Goal: Communication & Community: Answer question/provide support

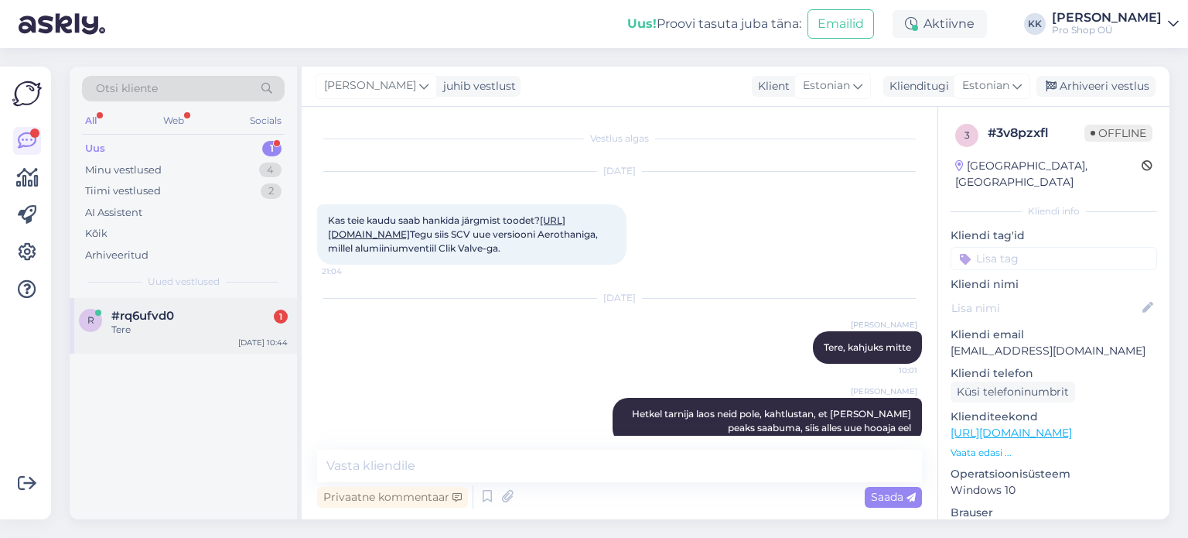
scroll to position [53, 0]
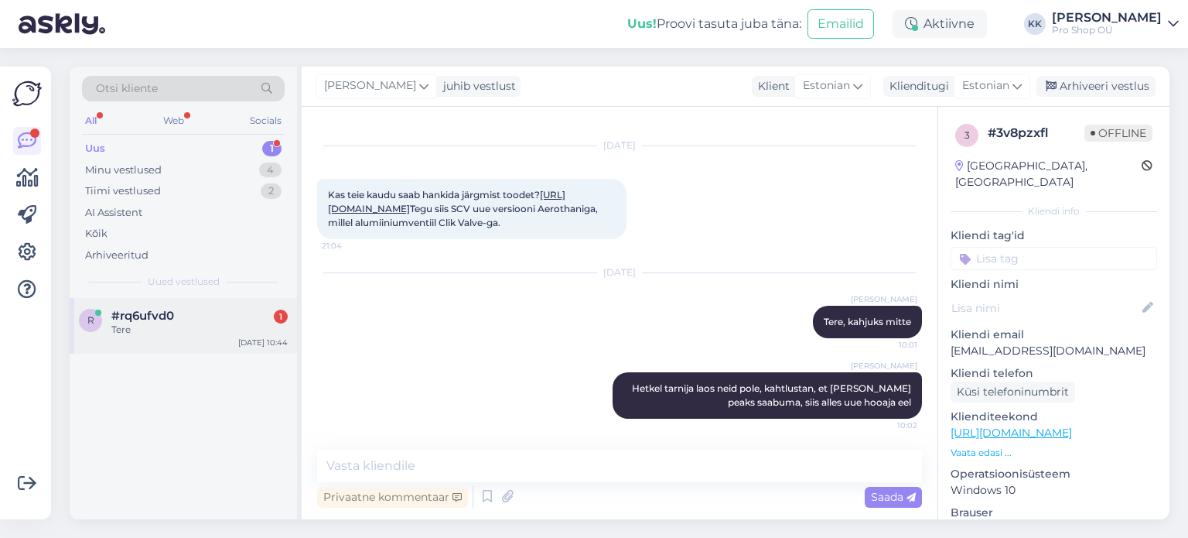
click at [127, 333] on div "Tere" at bounding box center [199, 330] width 176 height 14
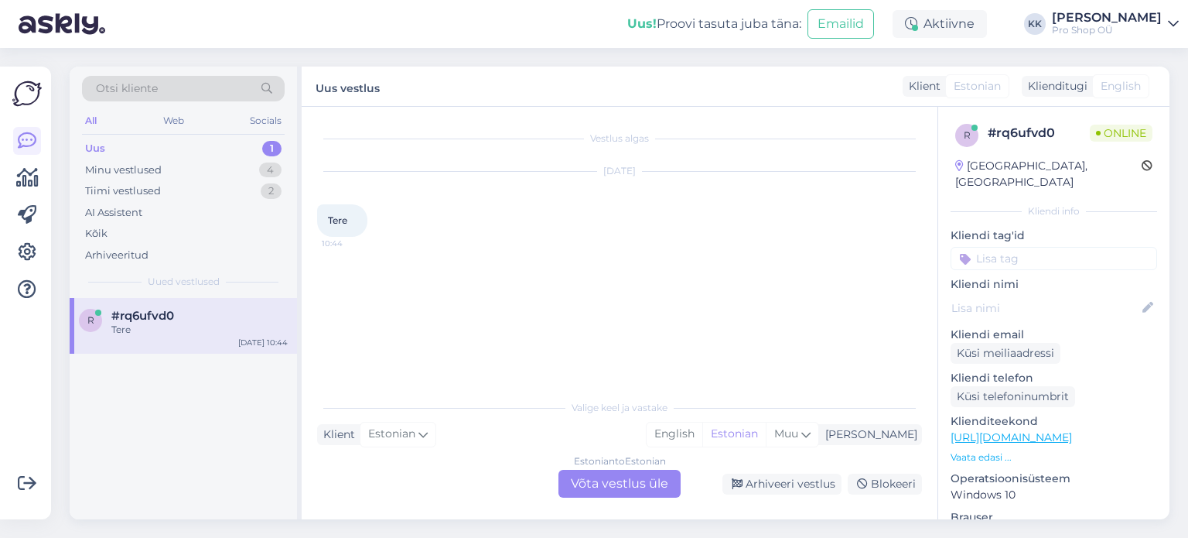
scroll to position [0, 0]
click at [603, 480] on div "Estonian to Estonian Võta vestlus üle" at bounding box center [619, 483] width 122 height 28
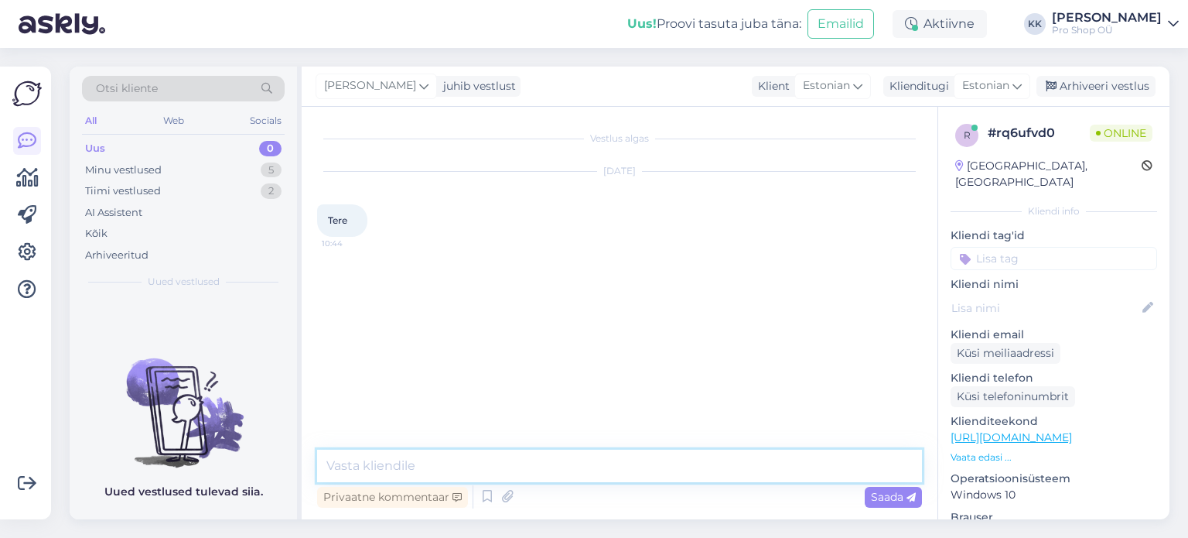
click at [596, 469] on textarea at bounding box center [619, 465] width 605 height 32
type textarea "Tere"
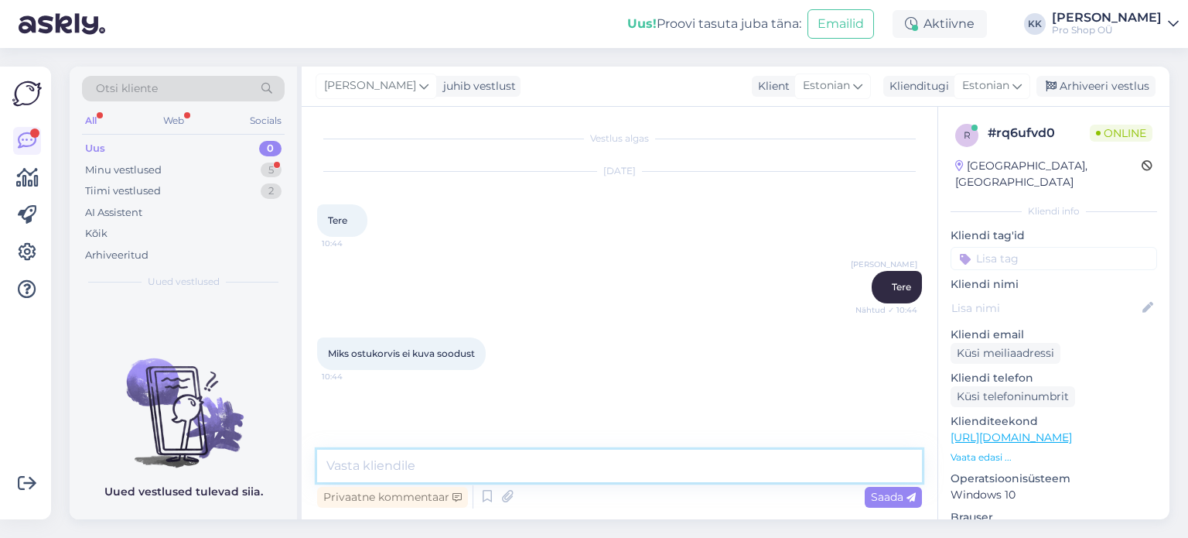
scroll to position [48, 0]
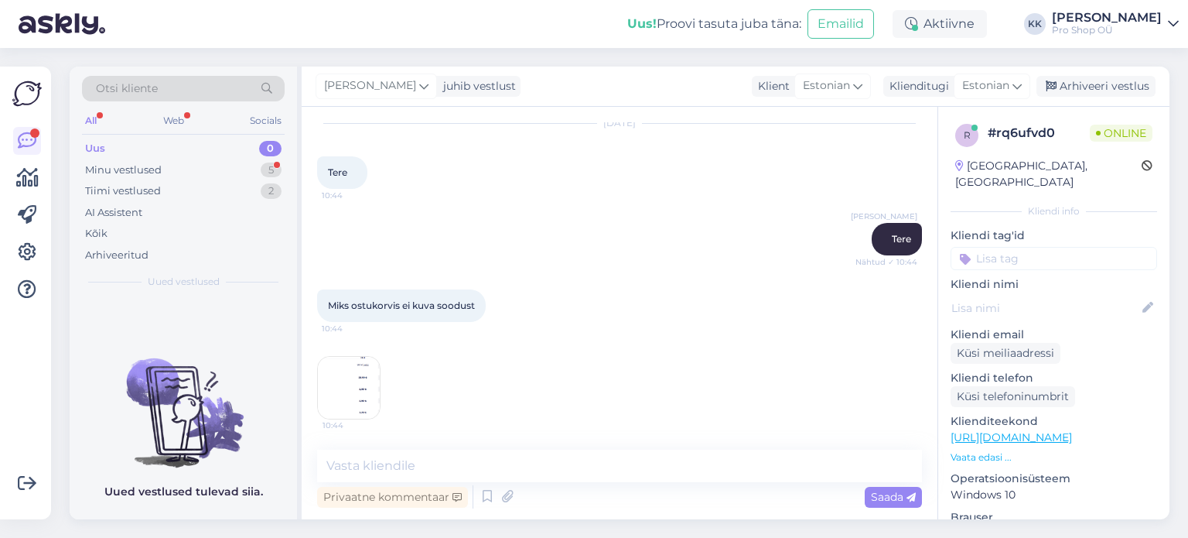
click at [349, 386] on img at bounding box center [349, 388] width 62 height 62
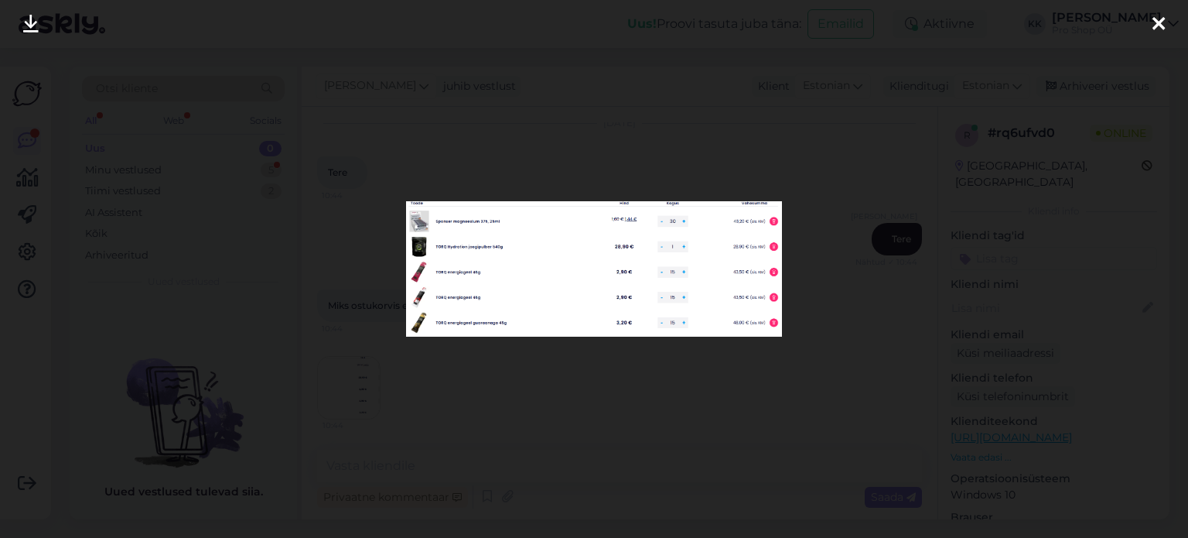
click at [558, 153] on div at bounding box center [594, 269] width 1188 height 538
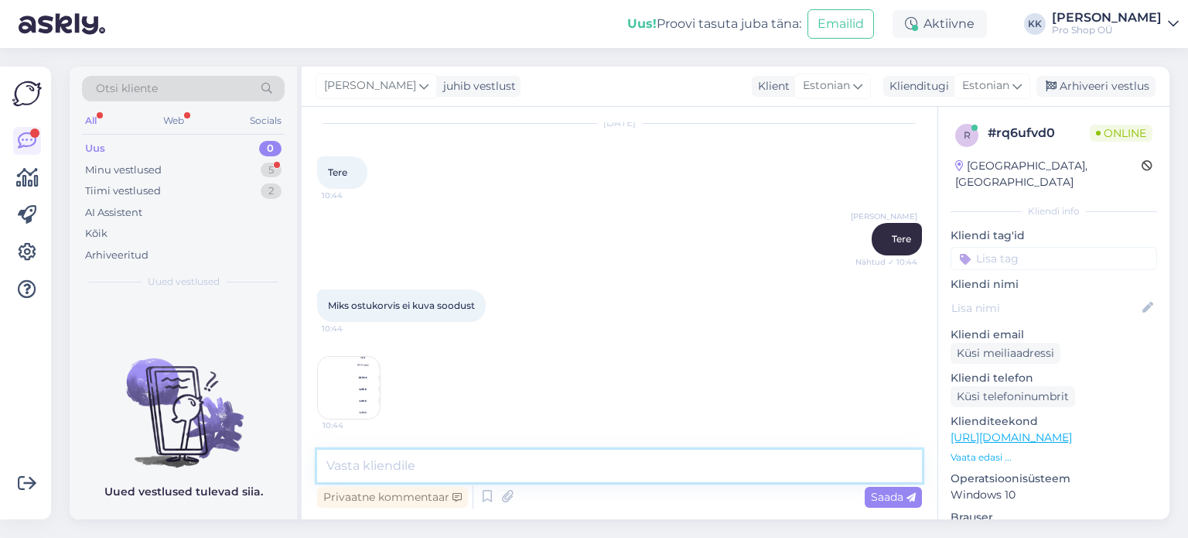
click at [584, 463] on textarea at bounding box center [619, 465] width 605 height 32
type textarea "Kas olete sisse logitud ka hetkel?"
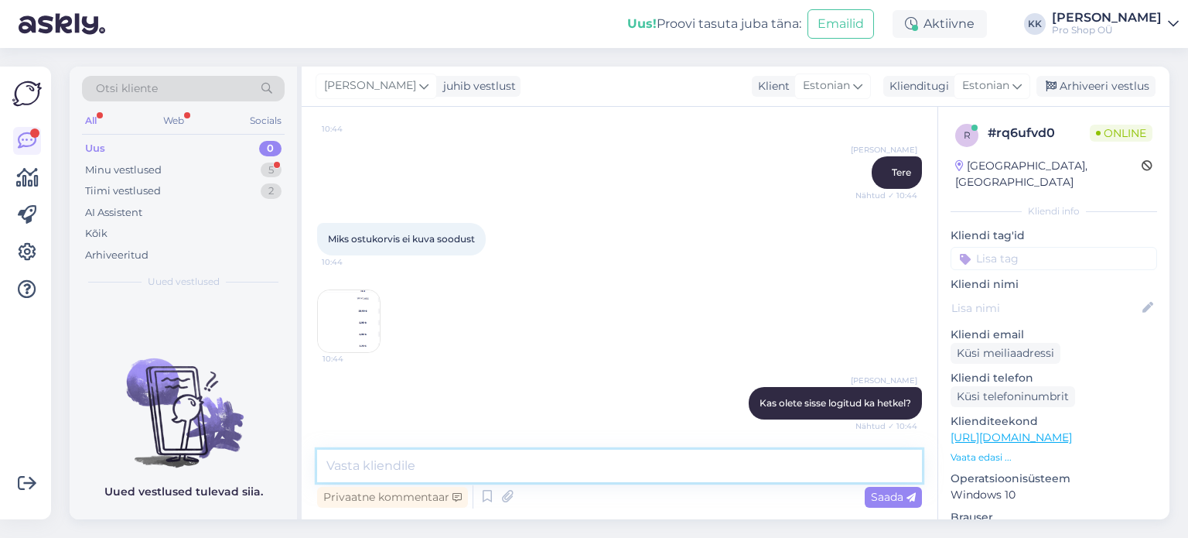
scroll to position [181, 0]
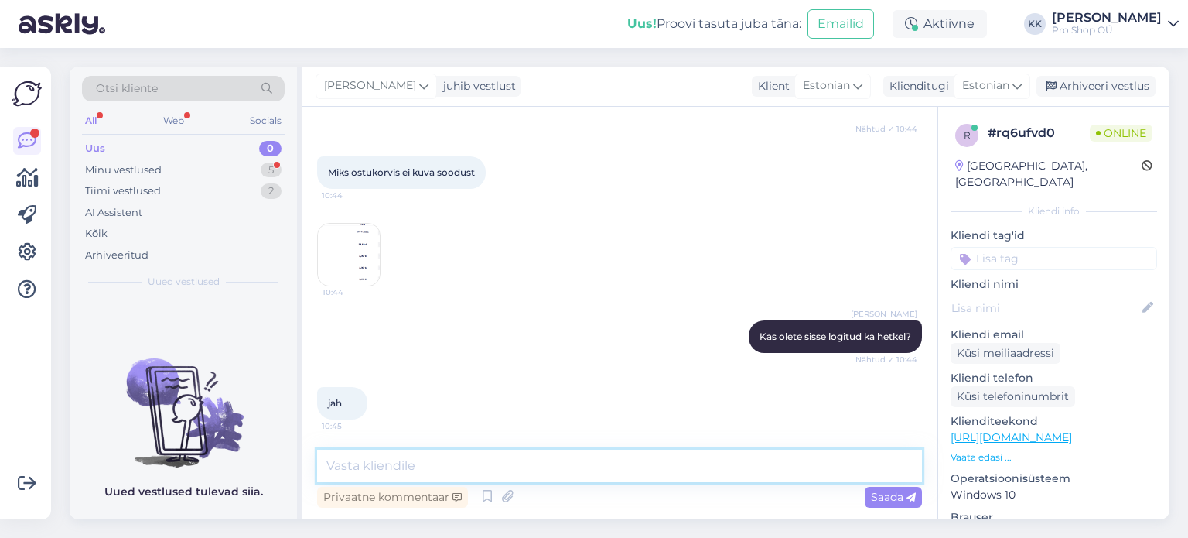
click at [453, 471] on textarea at bounding box center [619, 465] width 605 height 32
type textarea "[PERSON_NAME] asja"
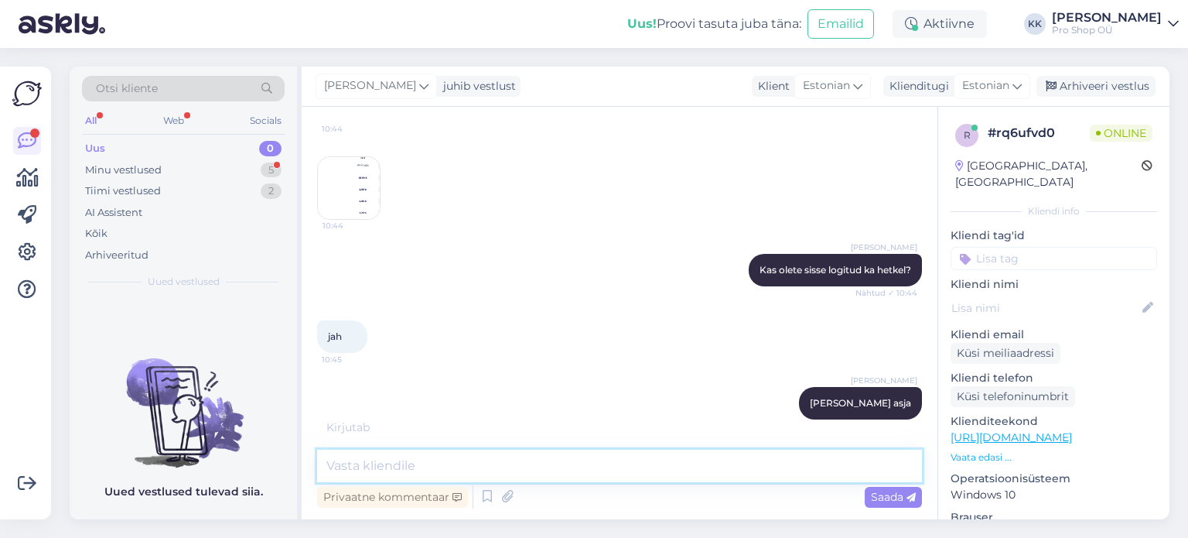
scroll to position [344, 0]
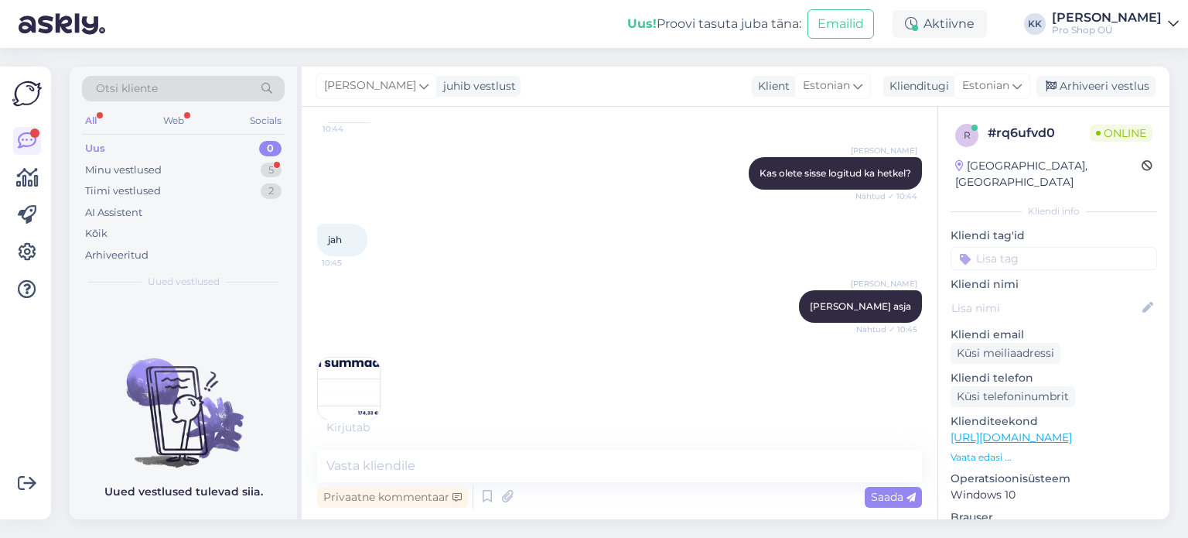
click at [362, 398] on img at bounding box center [349, 388] width 62 height 62
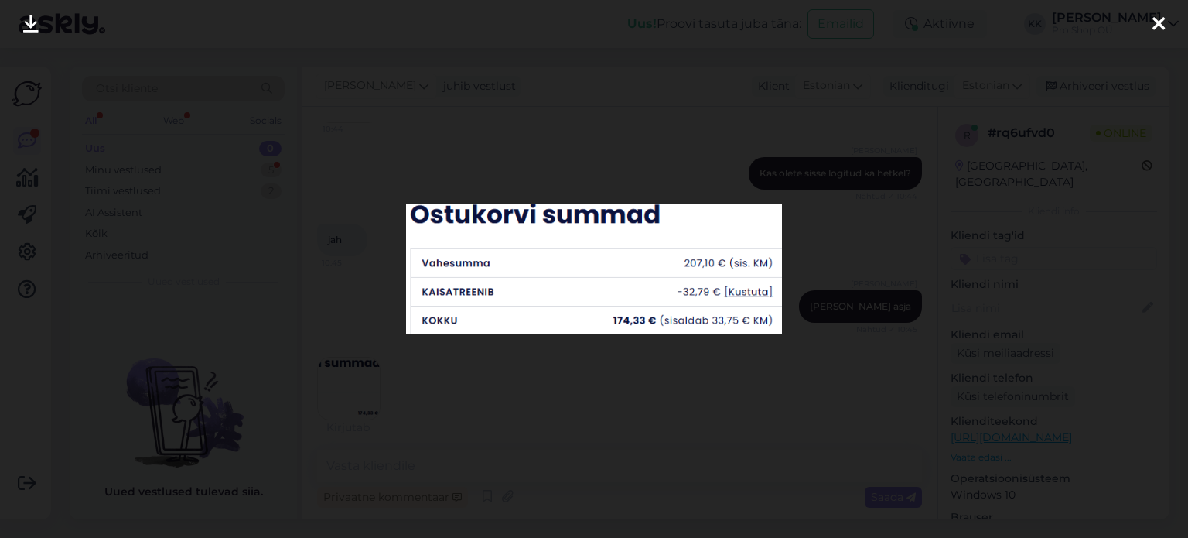
click at [637, 380] on div at bounding box center [594, 269] width 1188 height 538
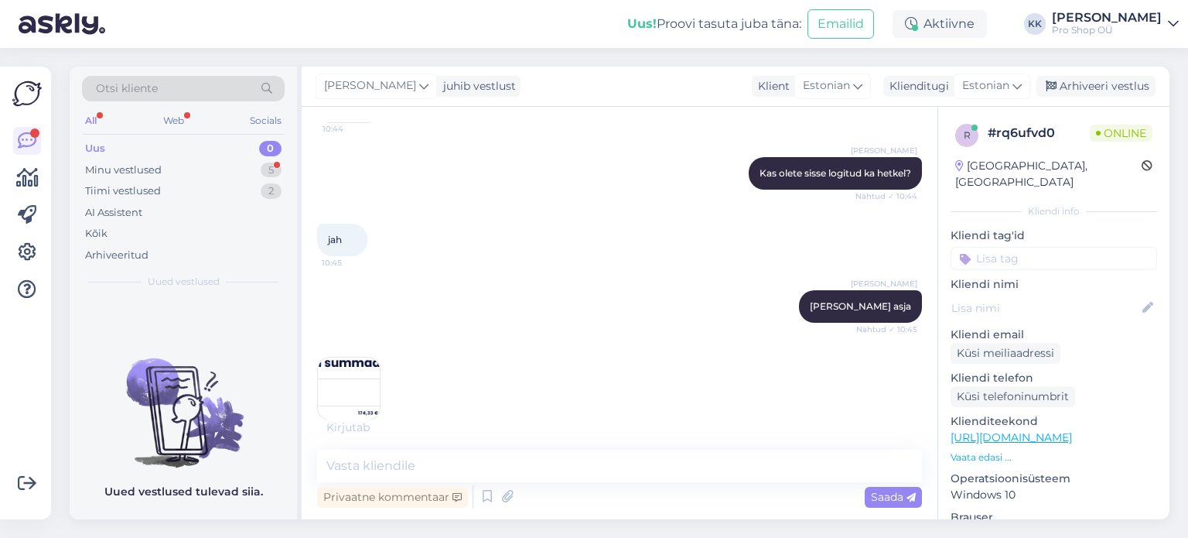
scroll to position [411, 0]
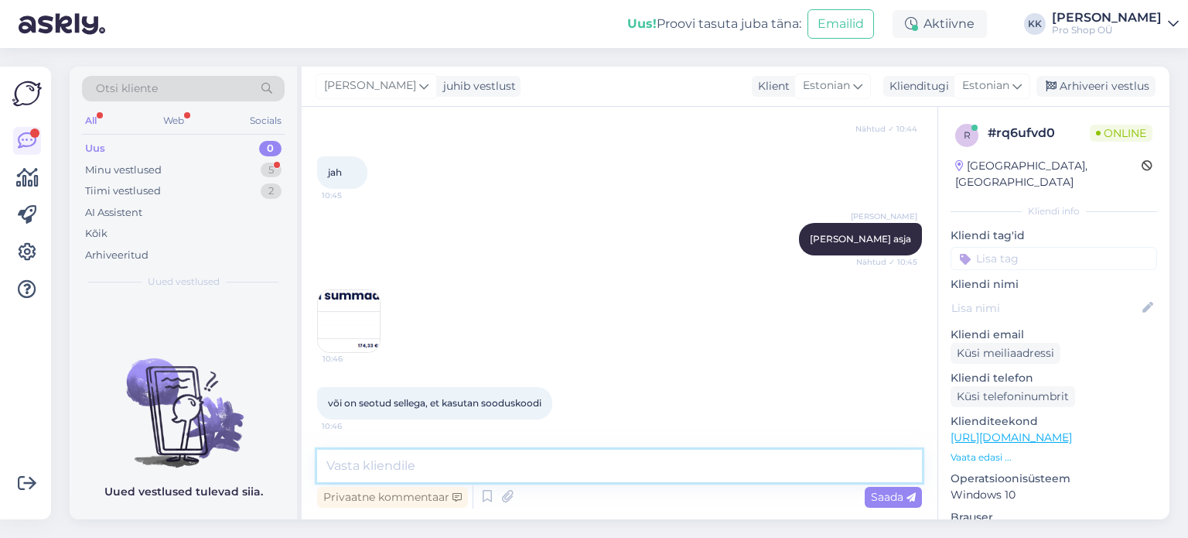
click at [589, 466] on textarea at bounding box center [619, 465] width 605 height 32
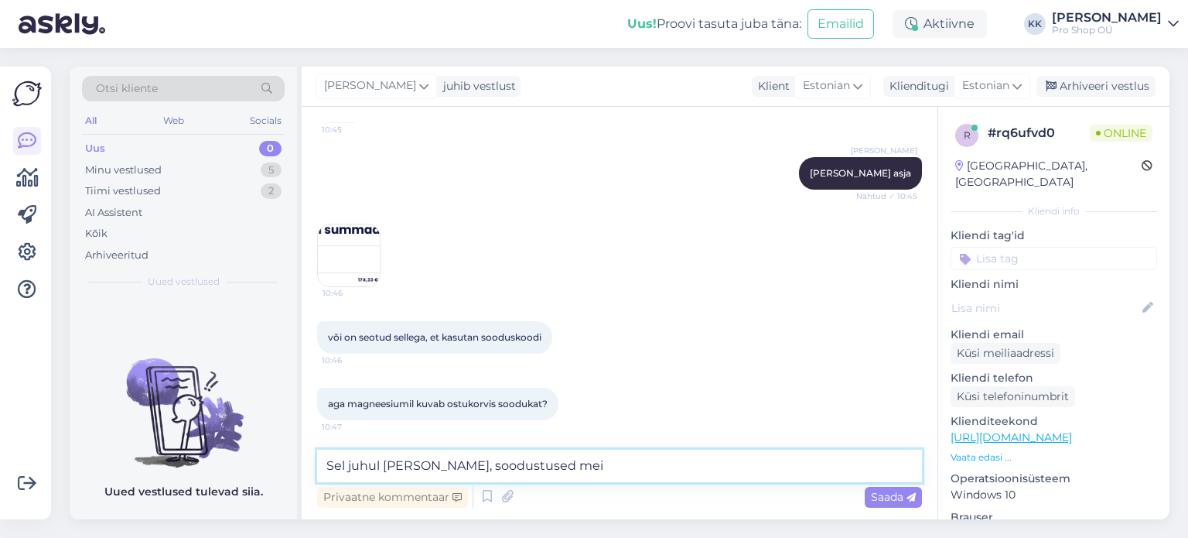
drag, startPoint x: 529, startPoint y: 466, endPoint x: 318, endPoint y: 473, distance: 211.2
click at [318, 473] on textarea "Sel juhul [PERSON_NAME], soodustused mei" at bounding box center [619, 465] width 605 height 32
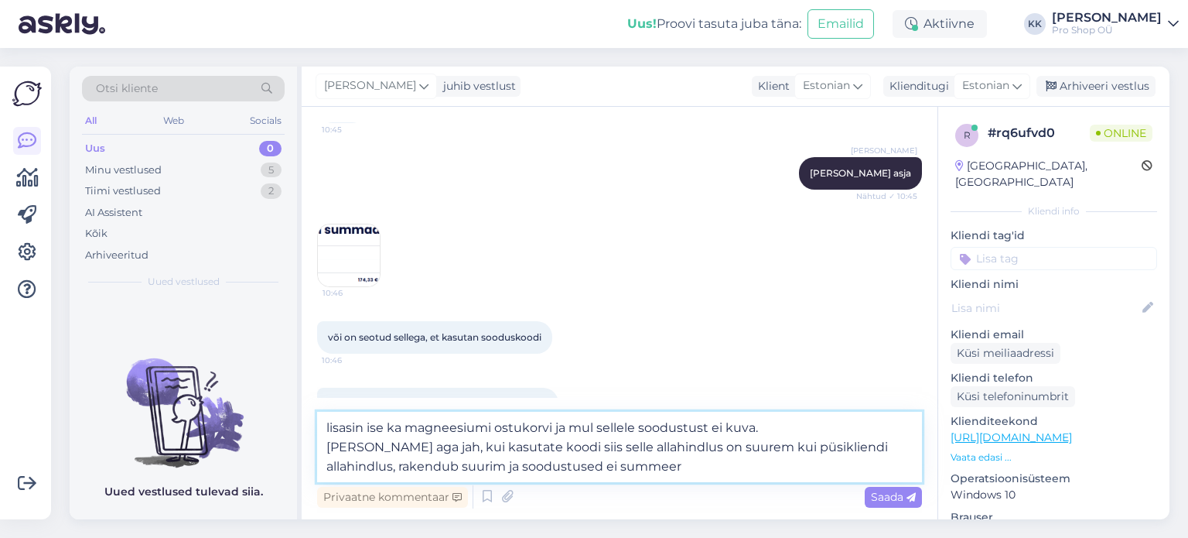
type textarea "lisasin ise ka magneesiumi ostukorvi ja mul sellele soodustust ei kuva. [PERSON…"
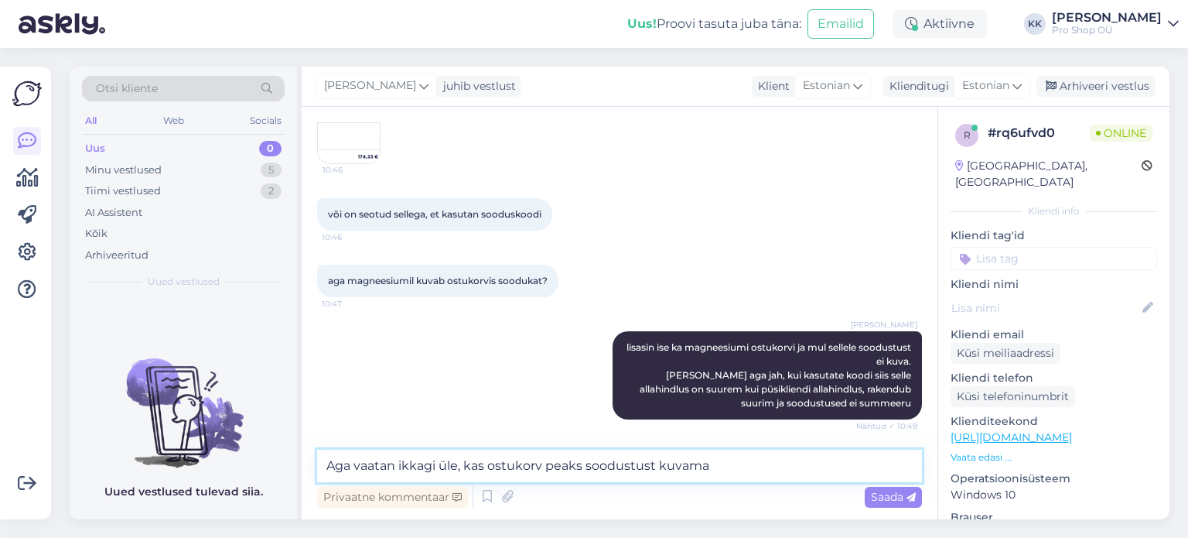
scroll to position [616, 0]
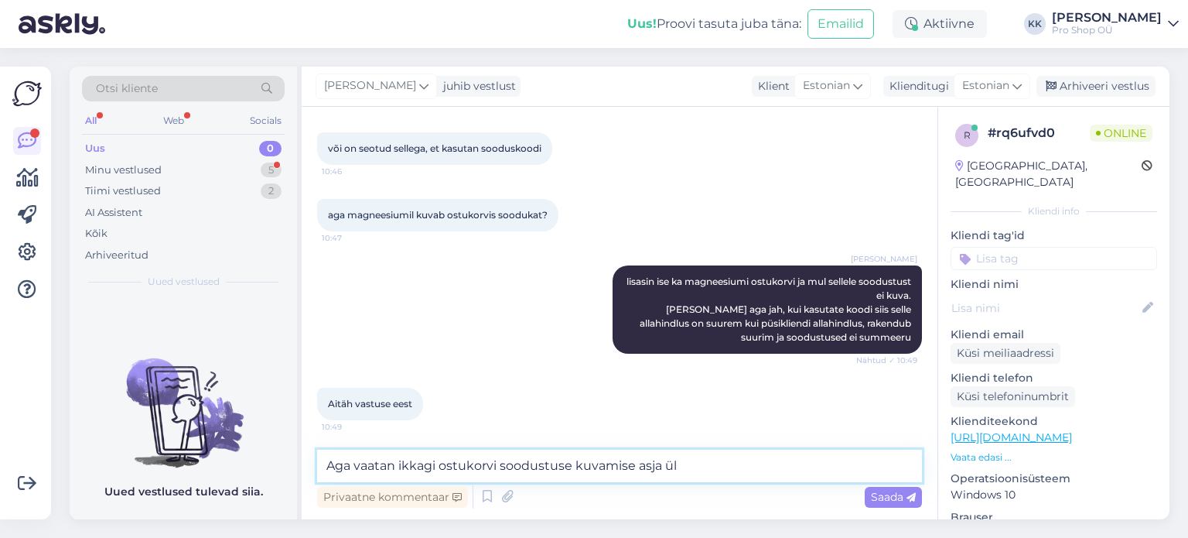
type textarea "Aga vaatan ikkagi ostukorvi soodustuse kuvamise [PERSON_NAME]"
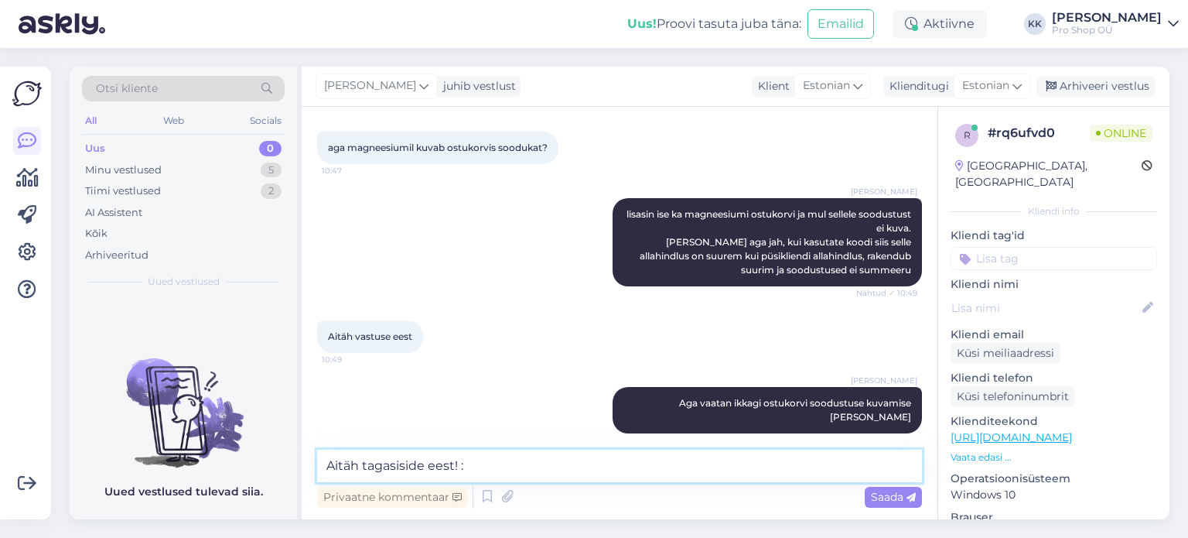
type textarea "Aitäh tagasiside eest! :)"
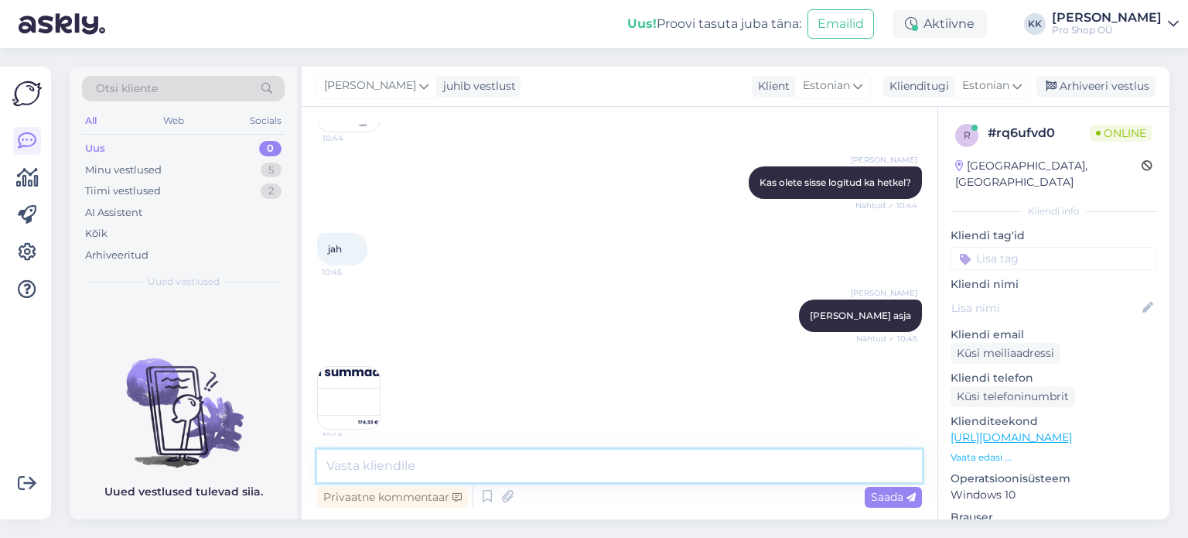
scroll to position [799, 0]
